Goal: Information Seeking & Learning: Learn about a topic

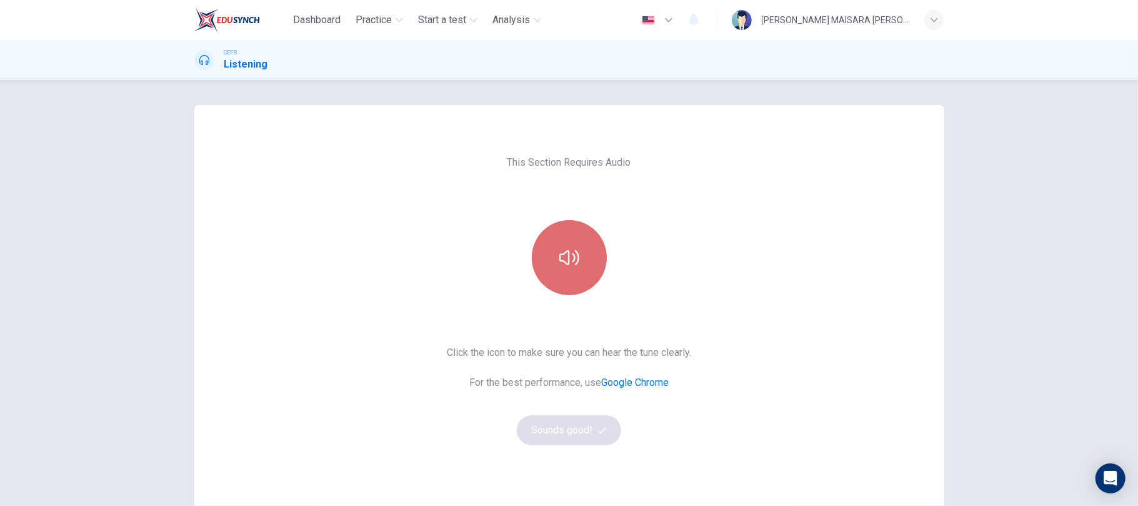
click at [553, 253] on button "button" at bounding box center [569, 257] width 75 height 75
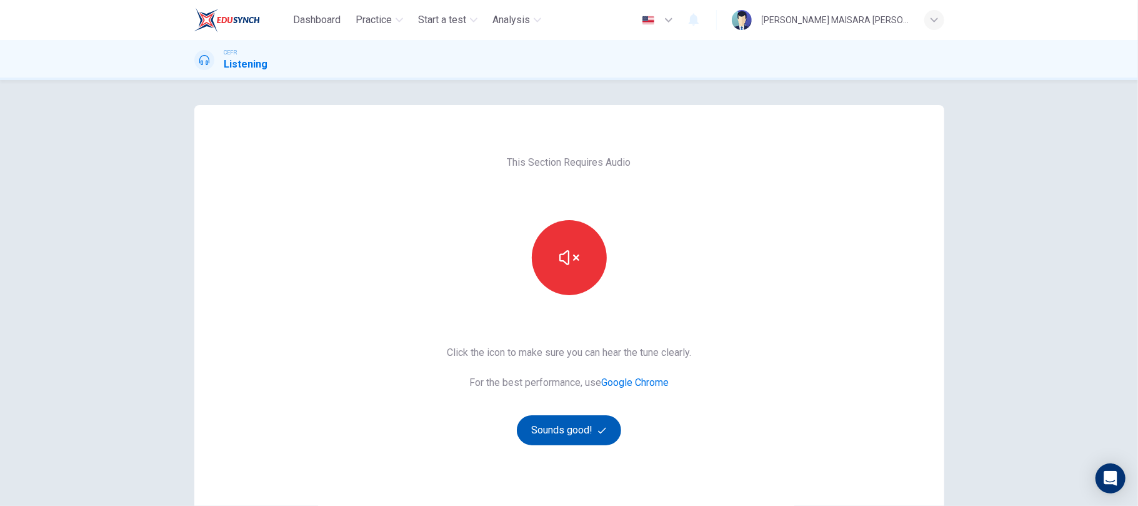
click at [604, 439] on button "Sounds good!" at bounding box center [569, 430] width 105 height 30
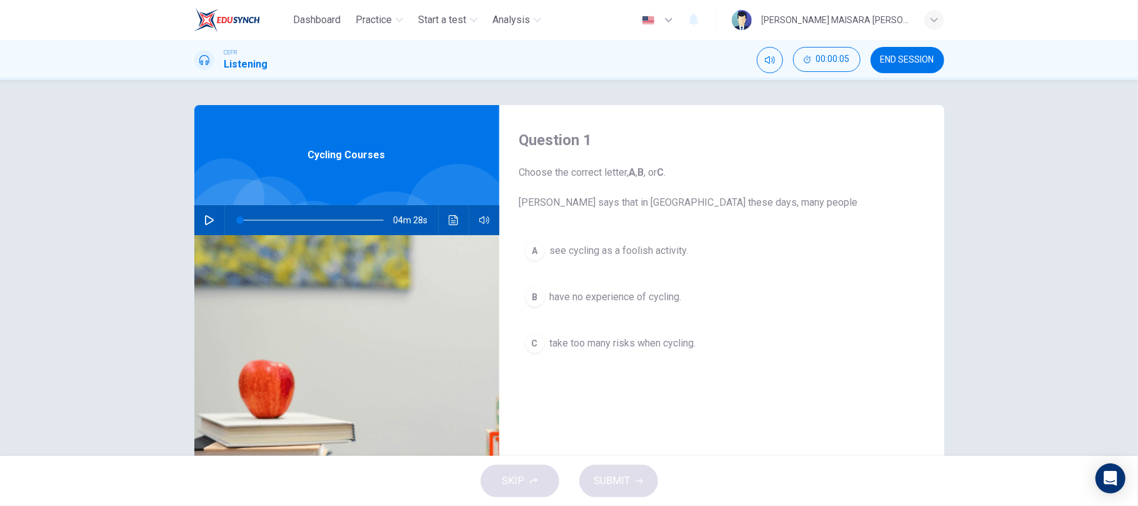
click at [206, 218] on icon "button" at bounding box center [209, 220] width 9 height 10
type input "9"
click at [893, 65] on button "END SESSION" at bounding box center [908, 60] width 74 height 26
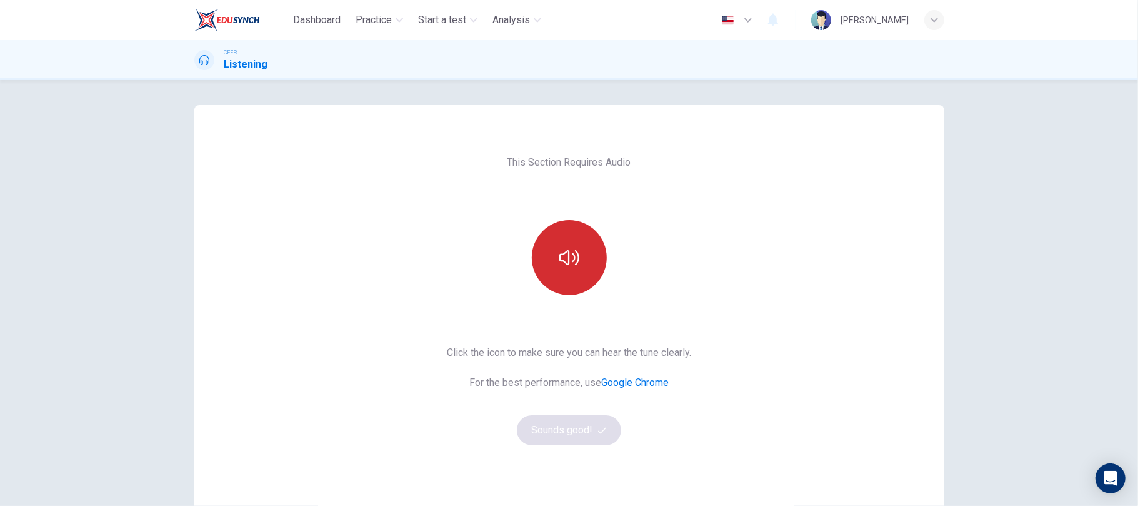
click at [581, 276] on button "button" at bounding box center [569, 257] width 75 height 75
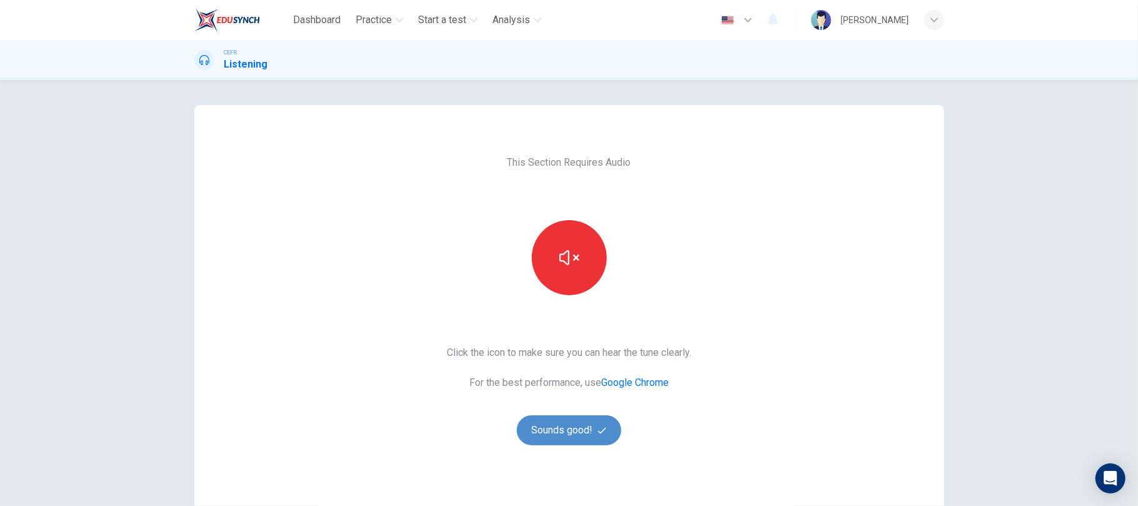
click at [541, 431] on button "Sounds good!" at bounding box center [569, 430] width 105 height 30
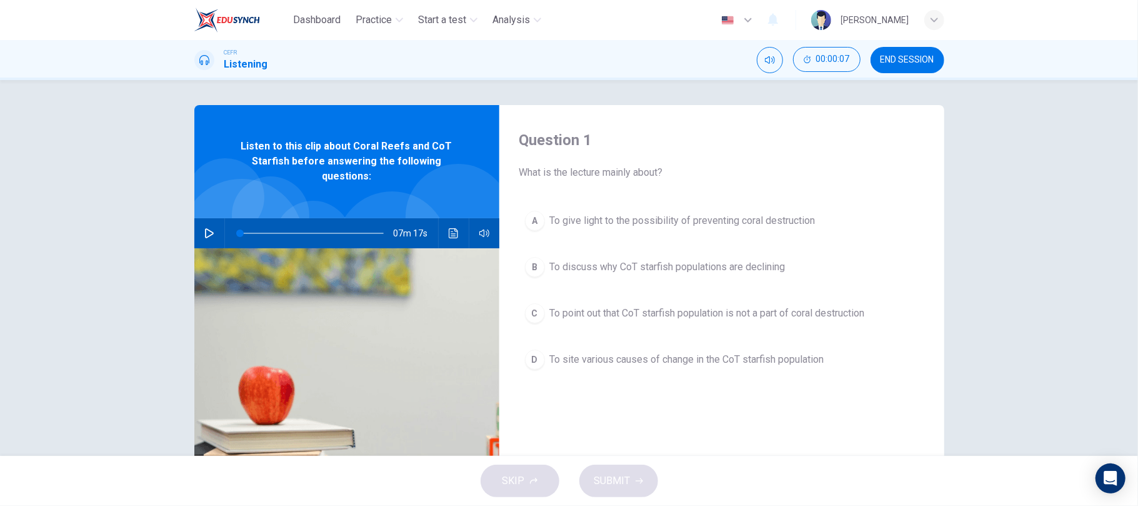
click at [199, 238] on button "button" at bounding box center [209, 233] width 20 height 30
type input "4"
click at [199, 218] on button "button" at bounding box center [209, 233] width 20 height 30
type input "4"
click at [921, 64] on span "END SESSION" at bounding box center [908, 60] width 54 height 10
